Goal: Transaction & Acquisition: Purchase product/service

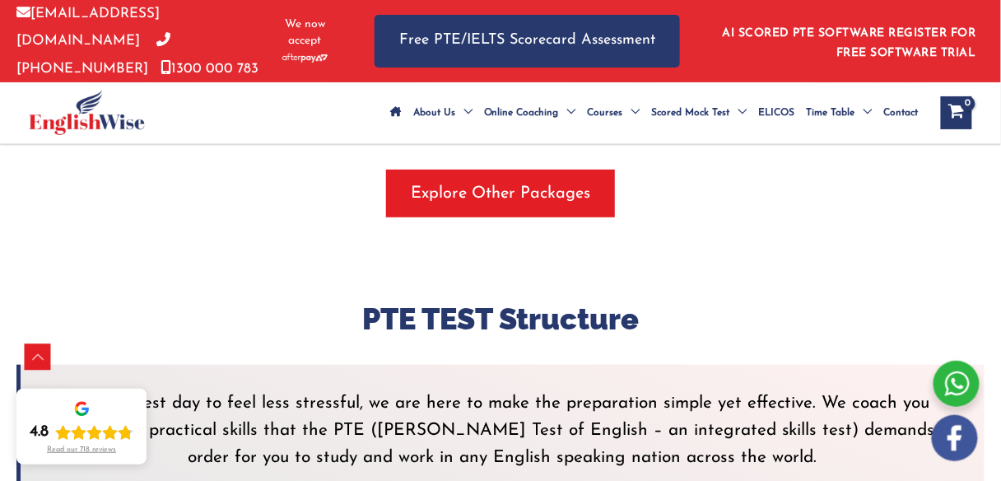
scroll to position [3297, 0]
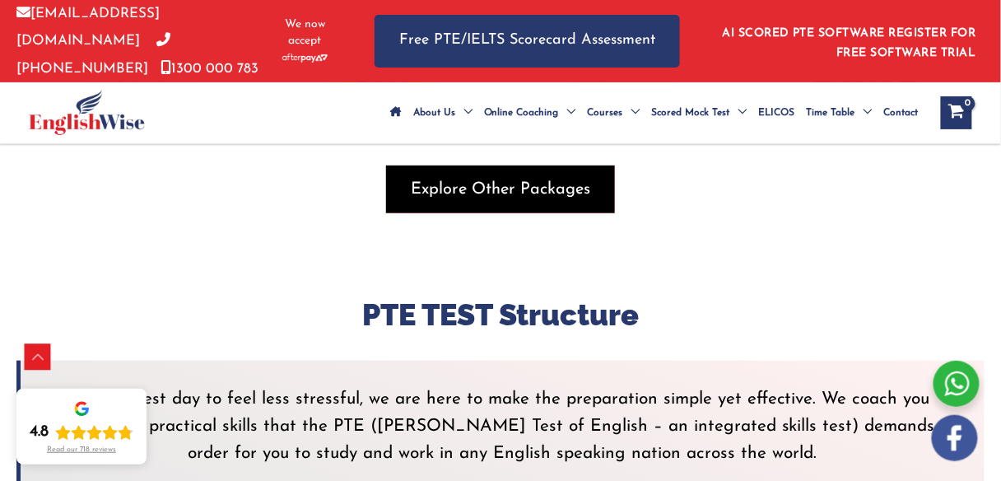
click at [523, 194] on span "button" at bounding box center [500, 189] width 229 height 48
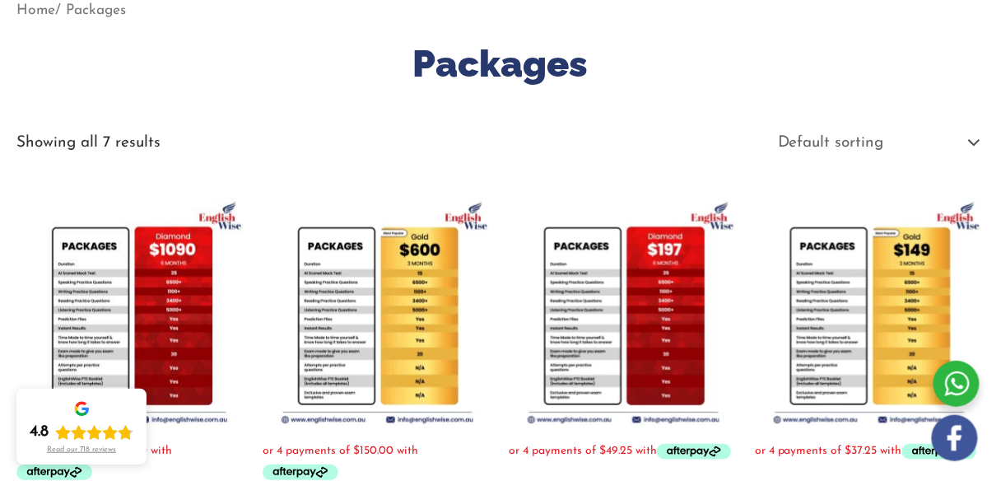
scroll to position [238, 0]
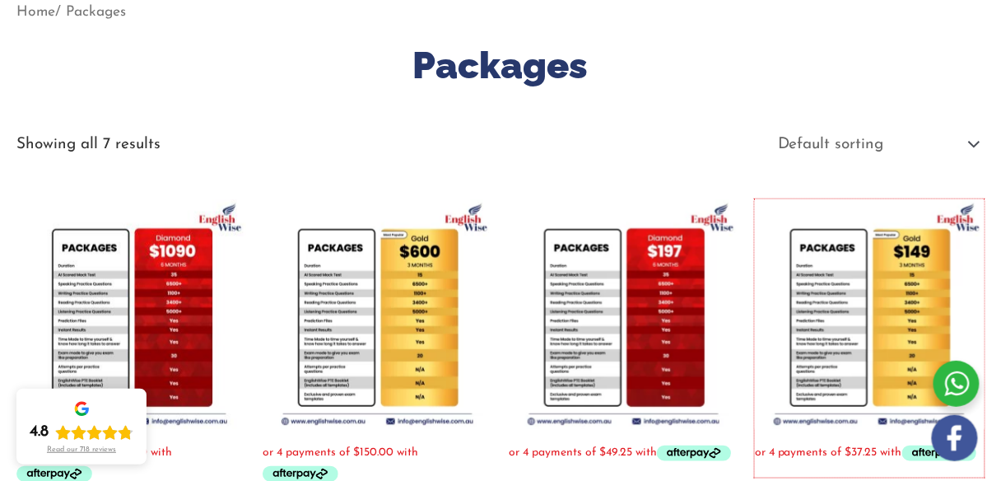
click at [889, 282] on img at bounding box center [870, 314] width 230 height 230
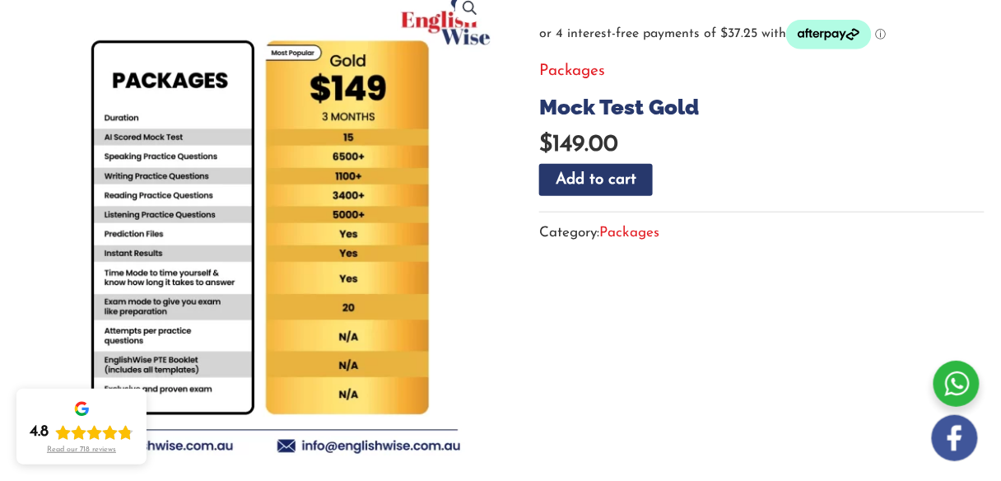
scroll to position [263, 0]
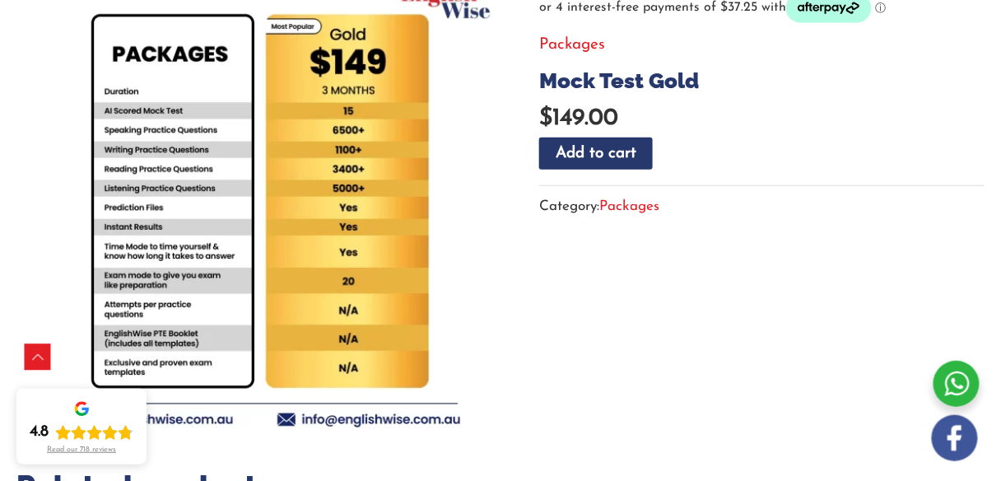
click at [952, 376] on div at bounding box center [956, 384] width 46 height 46
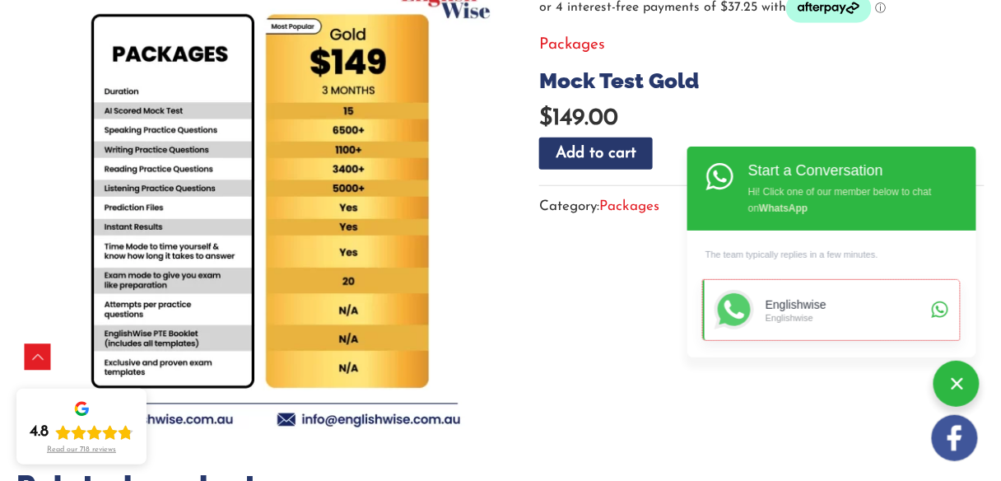
click at [872, 305] on div "Englishwise" at bounding box center [845, 305] width 161 height 14
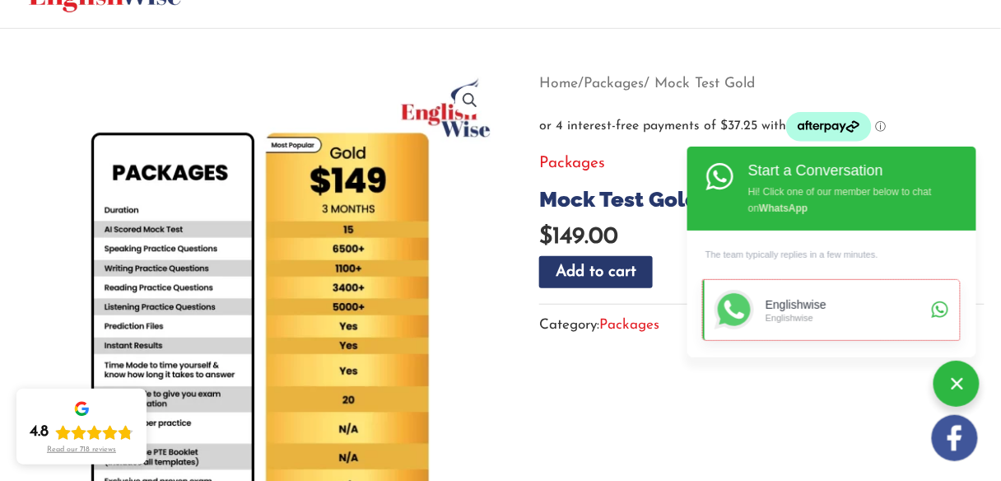
scroll to position [142, 0]
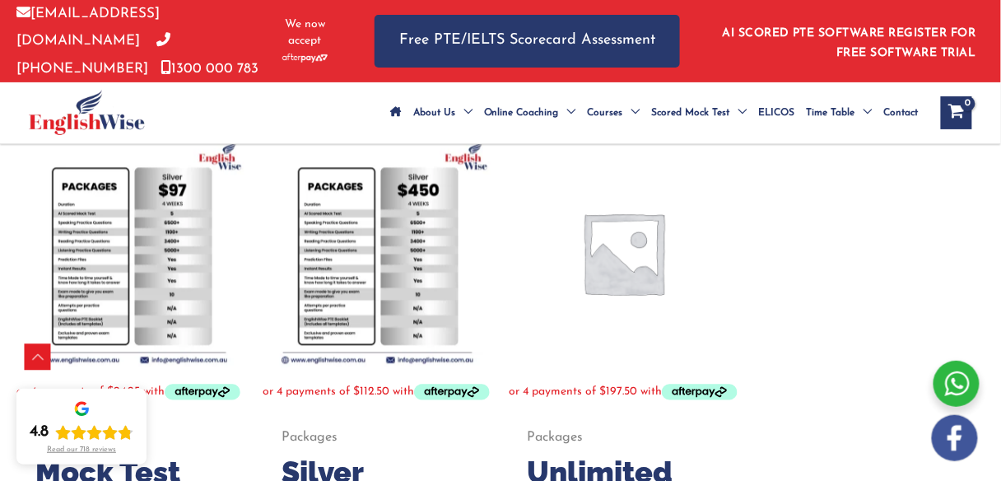
scroll to position [863, 0]
click at [398, 300] on img at bounding box center [378, 252] width 230 height 230
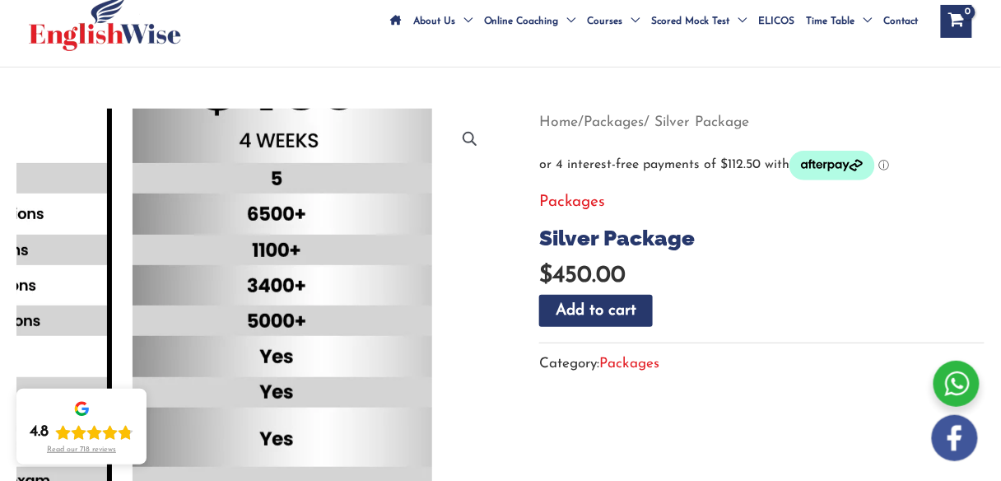
scroll to position [106, 0]
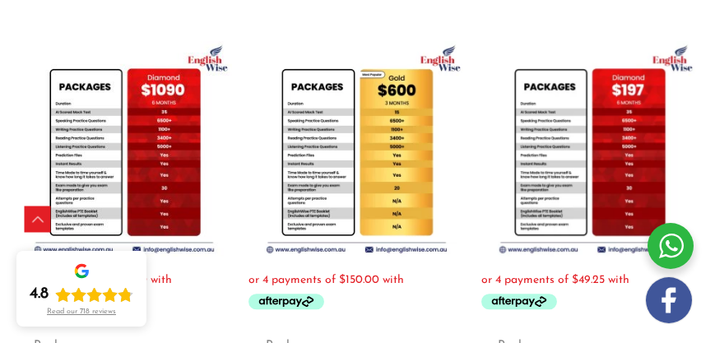
scroll to position [315, 0]
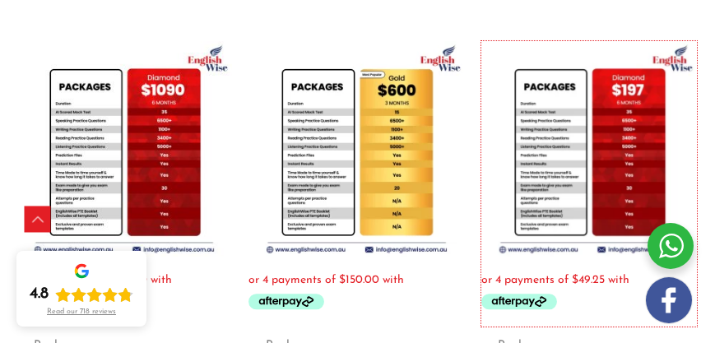
click at [613, 178] on img at bounding box center [590, 149] width 216 height 216
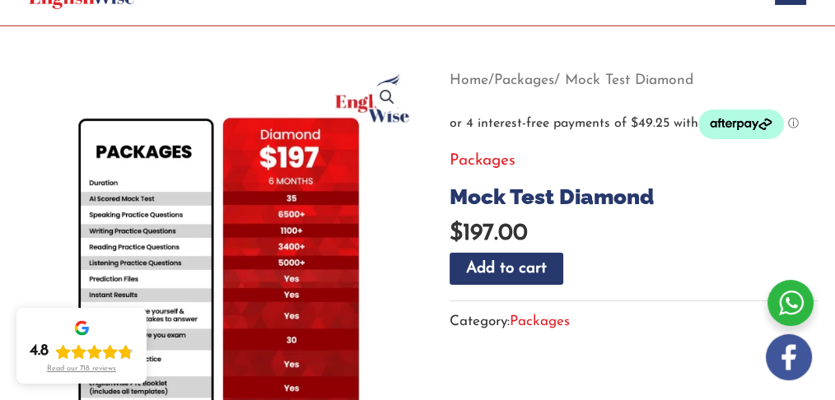
scroll to position [160, 0]
